Goal: Complete application form

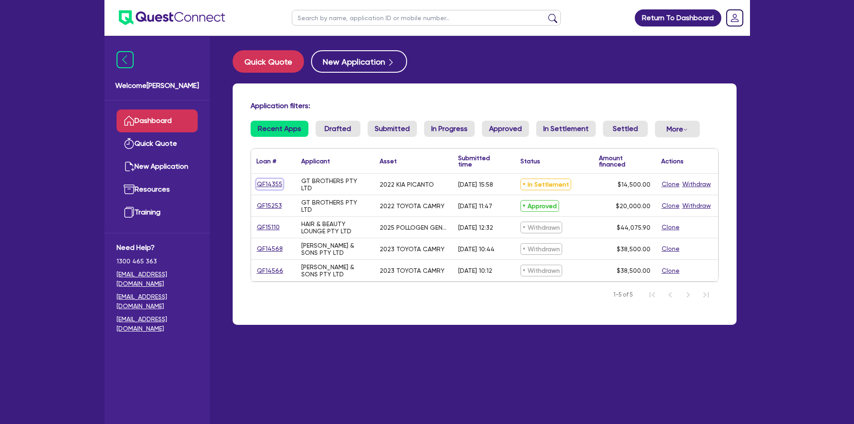
click at [273, 182] on link "QF14355" at bounding box center [269, 184] width 26 height 10
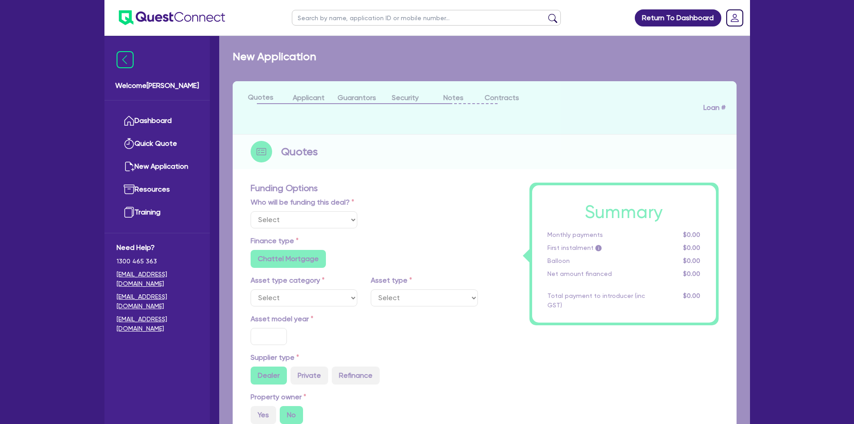
select select "Quest Finance - Own Book"
select select "CARS_AND_LIGHT_TRUCKS"
type input "2022"
type input "14,500"
type input "6"
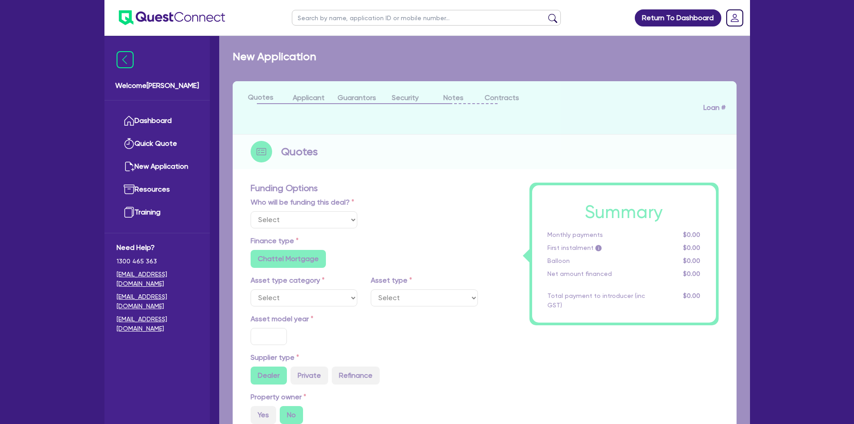
type input "870"
radio input "true"
type input "17.95"
type input "909.09"
select select "PASSENGER_VEHICLES"
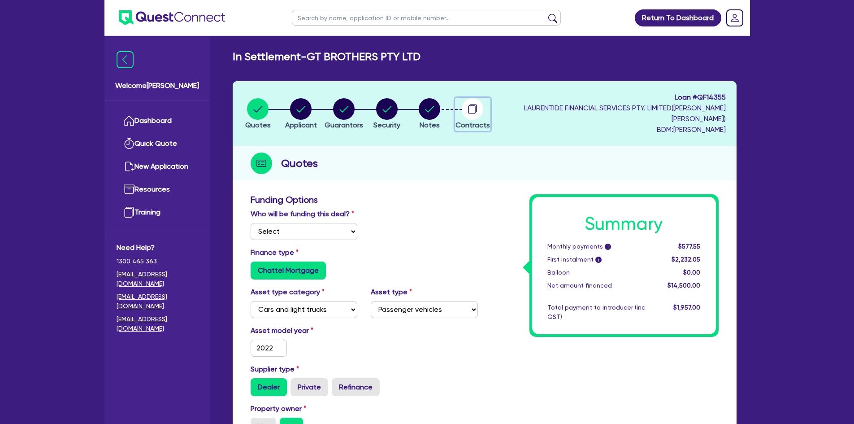
click at [483, 105] on circle "button" at bounding box center [473, 109] width 22 height 22
